Goal: Task Accomplishment & Management: Manage account settings

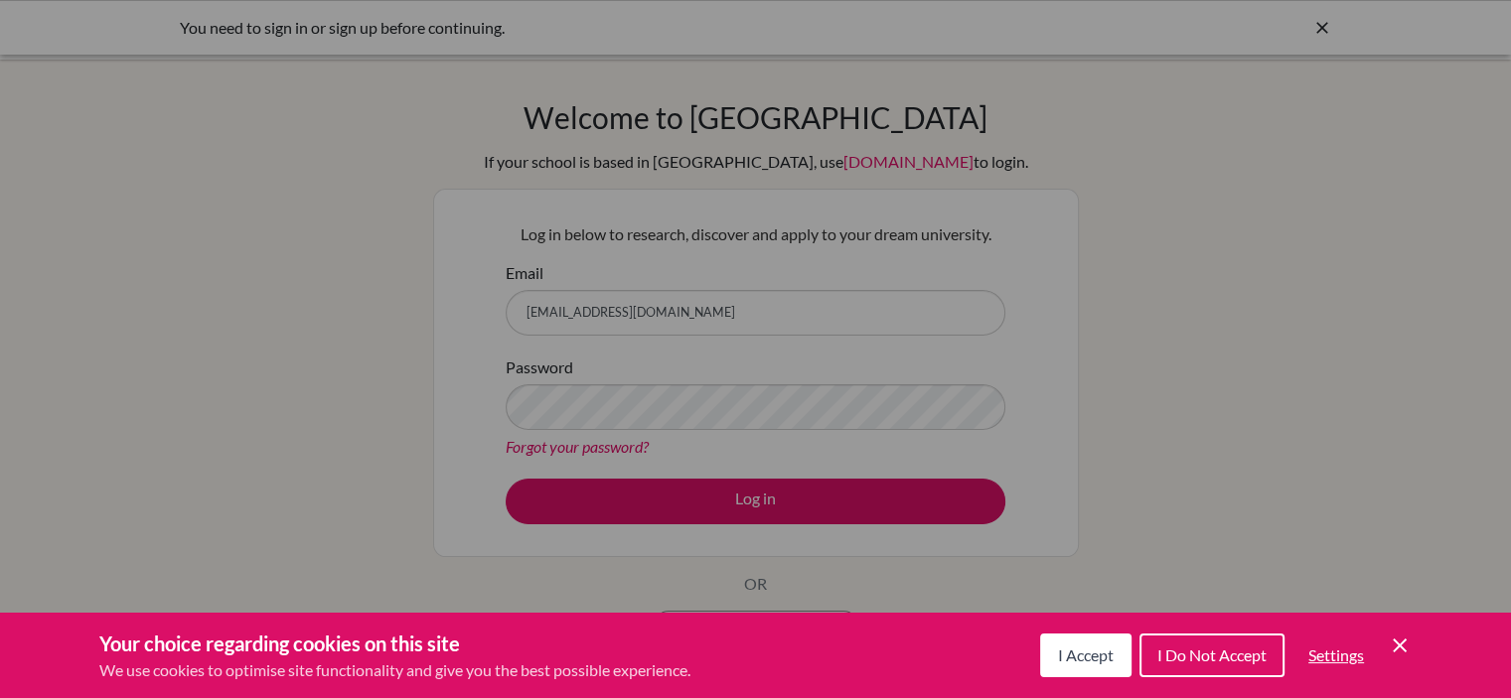
click at [1080, 662] on span "I Accept" at bounding box center [1086, 655] width 56 height 19
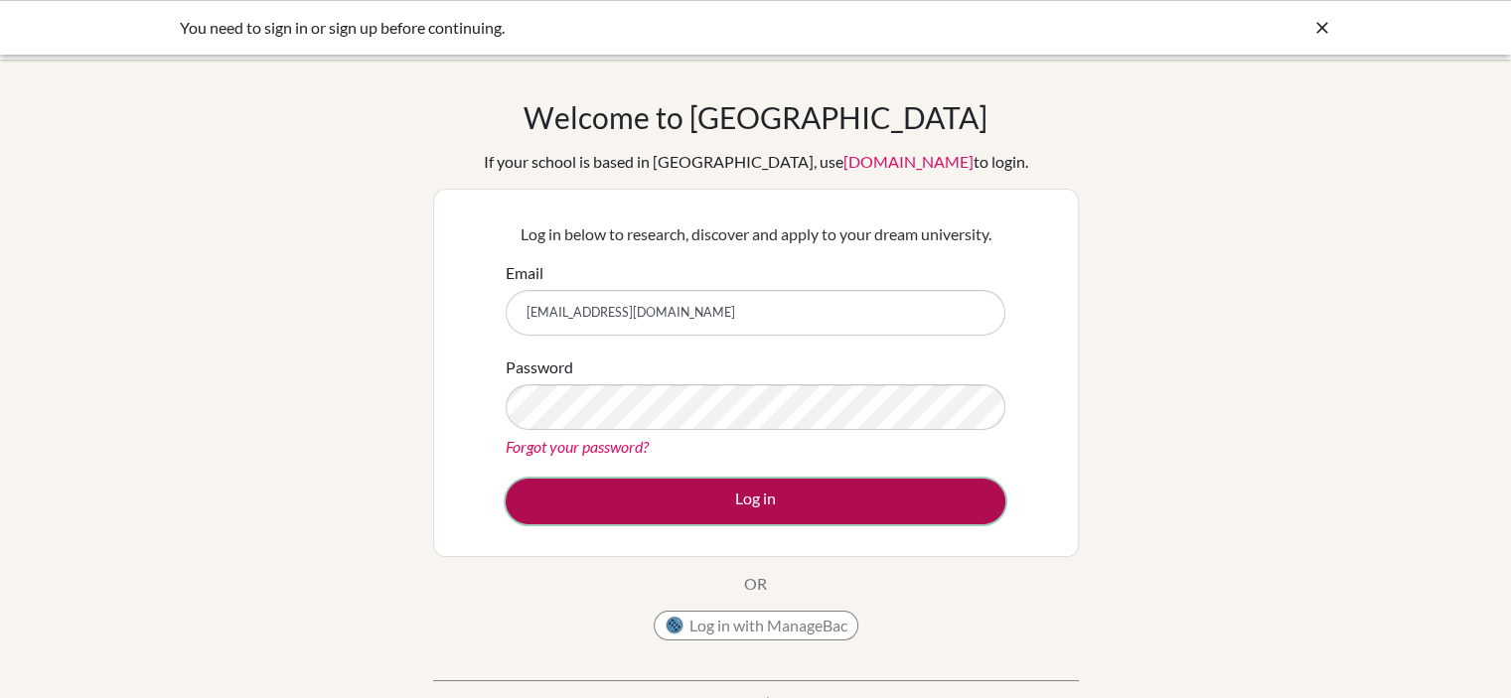
click at [653, 492] on button "Log in" at bounding box center [756, 502] width 500 height 46
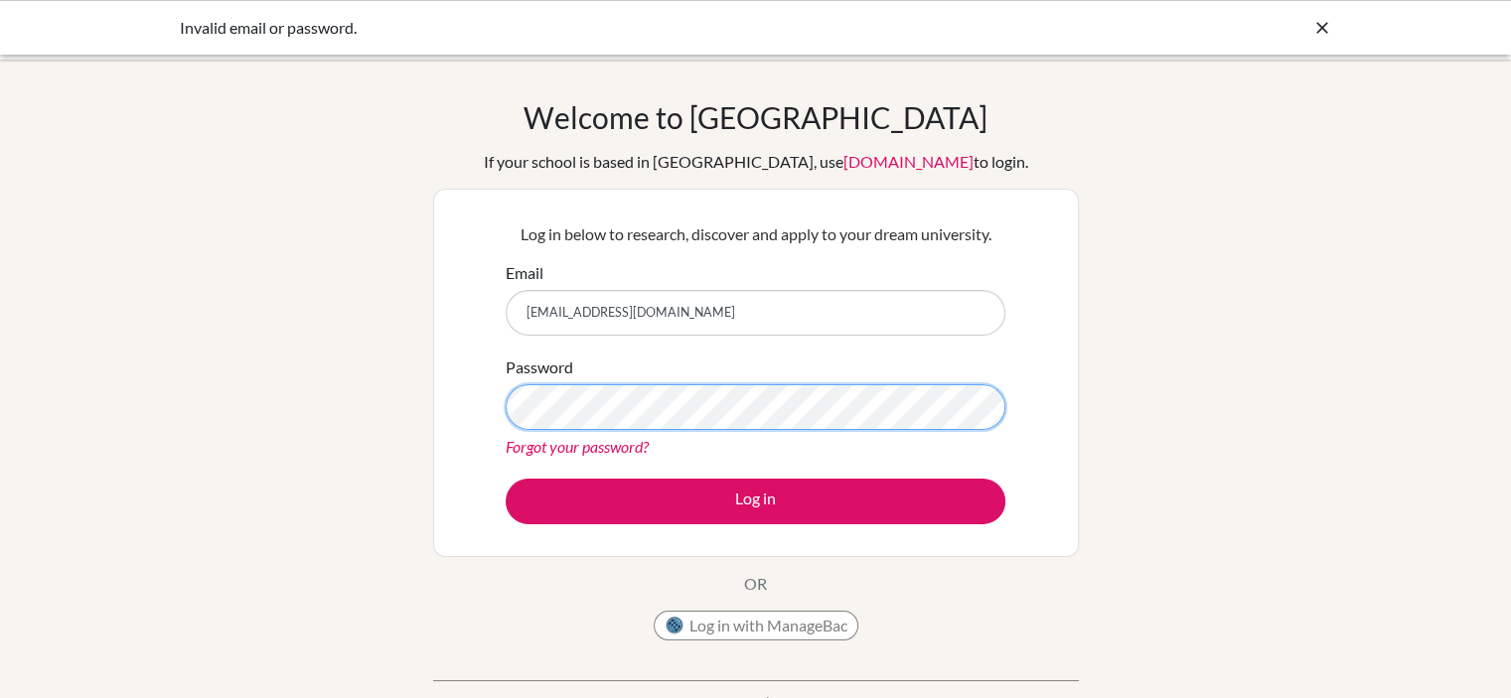
click at [506, 479] on button "Log in" at bounding box center [756, 502] width 500 height 46
